Goal: Use online tool/utility: Use online tool/utility

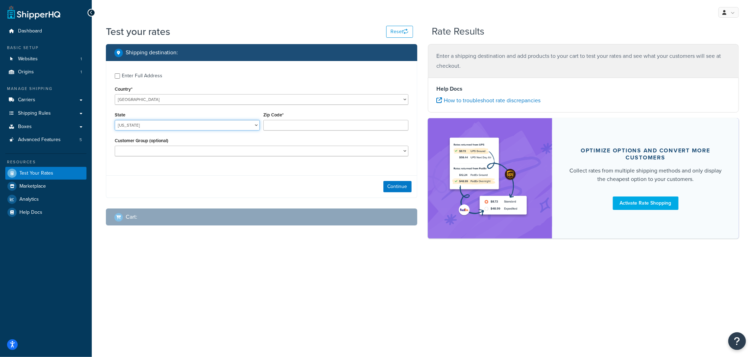
click at [228, 128] on select "[US_STATE] [US_STATE] [US_STATE] [US_STATE] [US_STATE] Armed Forces Americas Ar…" at bounding box center [187, 125] width 145 height 11
select select "KS"
click at [309, 125] on input "Zip Code*" at bounding box center [335, 125] width 145 height 11
type input "66061"
click at [393, 188] on button "Continue" at bounding box center [397, 186] width 28 height 11
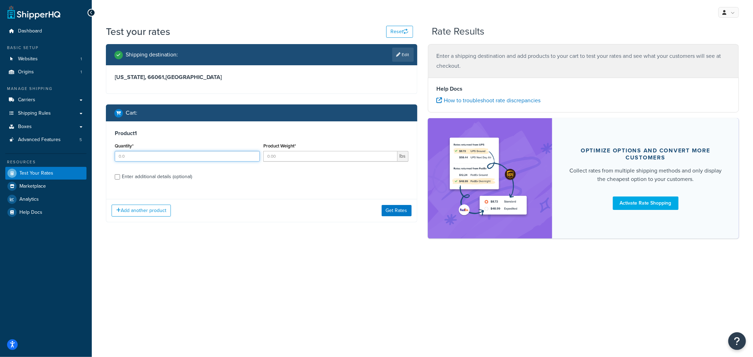
click at [177, 157] on input "Quantity*" at bounding box center [187, 156] width 145 height 11
type input "1"
click at [283, 156] on input "Product Weight*" at bounding box center [330, 156] width 134 height 11
type input "1"
click at [177, 176] on div "Enter additional details (optional)" at bounding box center [157, 177] width 70 height 10
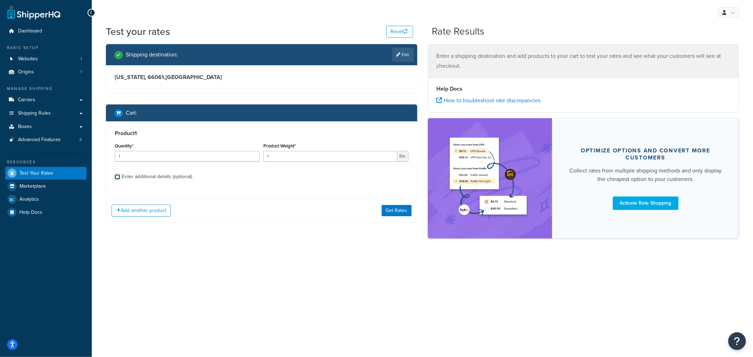
click at [120, 176] on input "Enter additional details (optional)" at bounding box center [117, 176] width 5 height 5
checkbox input "true"
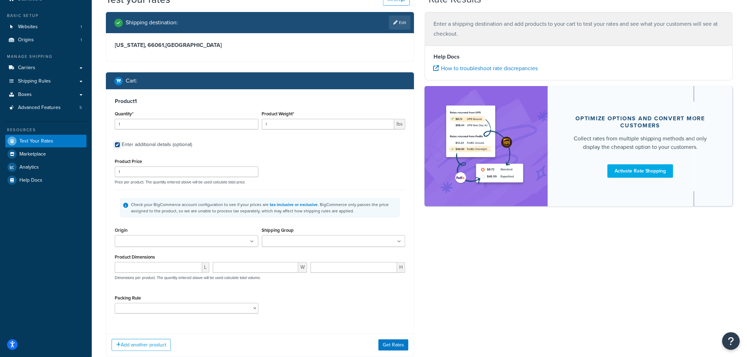
scroll to position [36, 0]
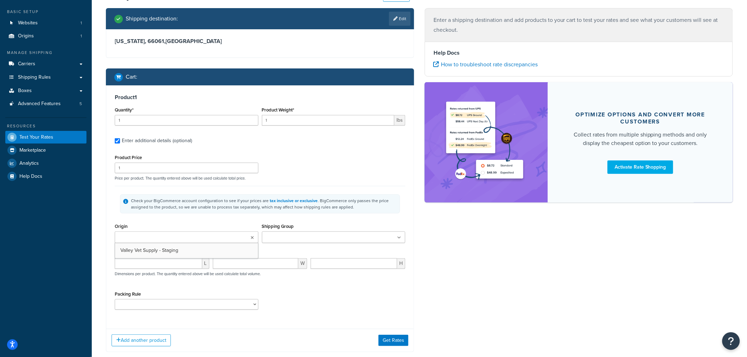
click at [207, 235] on ul at bounding box center [187, 237] width 144 height 12
click at [280, 234] on ul at bounding box center [334, 237] width 144 height 12
type input "f"
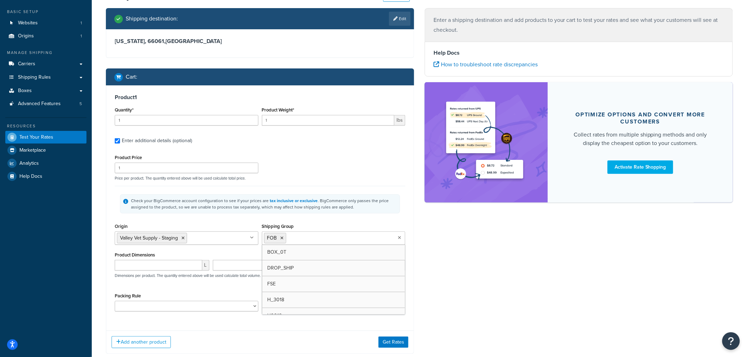
click at [386, 226] on div "Shipping Group FOB BOX_0T DROP_SHIP FSE H_3018 H0010 H0011 H0012 H0099 H1090 H1…" at bounding box center [334, 233] width 144 height 23
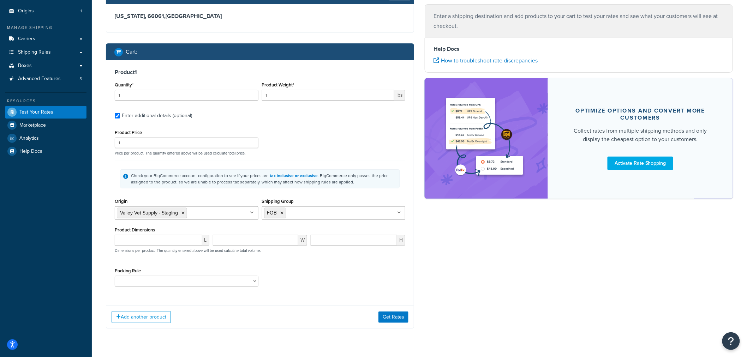
scroll to position [75, 0]
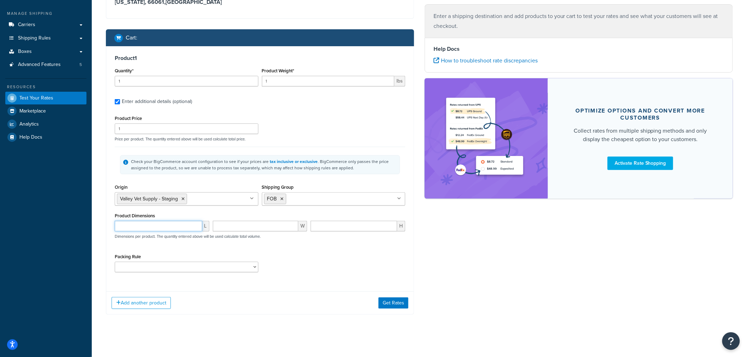
click at [155, 230] on input "number" at bounding box center [159, 226] width 88 height 11
type input "2"
click at [270, 228] on input "number" at bounding box center [256, 226] width 86 height 11
type input "4"
click at [345, 225] on input "number" at bounding box center [354, 226] width 86 height 11
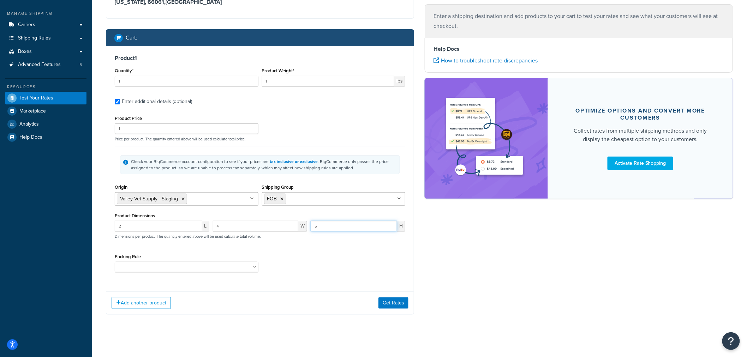
type input "5"
click at [332, 269] on div "Packing Rule HAZARD IGNORE_DIMENSIONS SHIP_SEPARATELY STANDARD unitsPerBox" at bounding box center [260, 265] width 294 height 26
click at [386, 305] on button "Get Rates" at bounding box center [393, 302] width 30 height 11
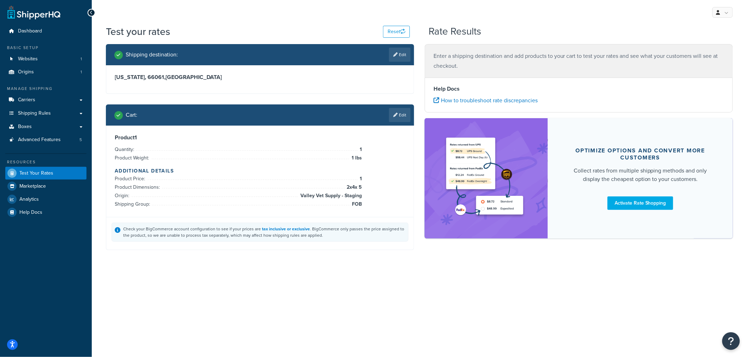
scroll to position [0, 0]
